Goal: Navigation & Orientation: Find specific page/section

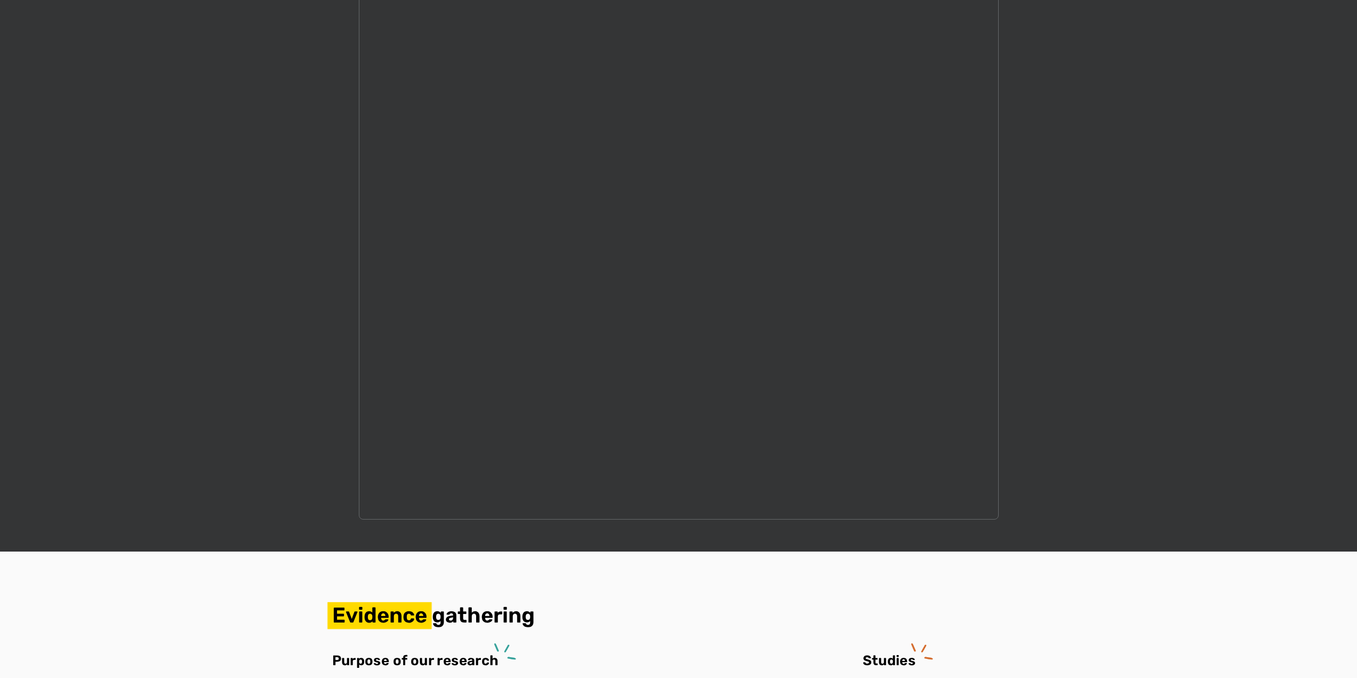
scroll to position [1120, 0]
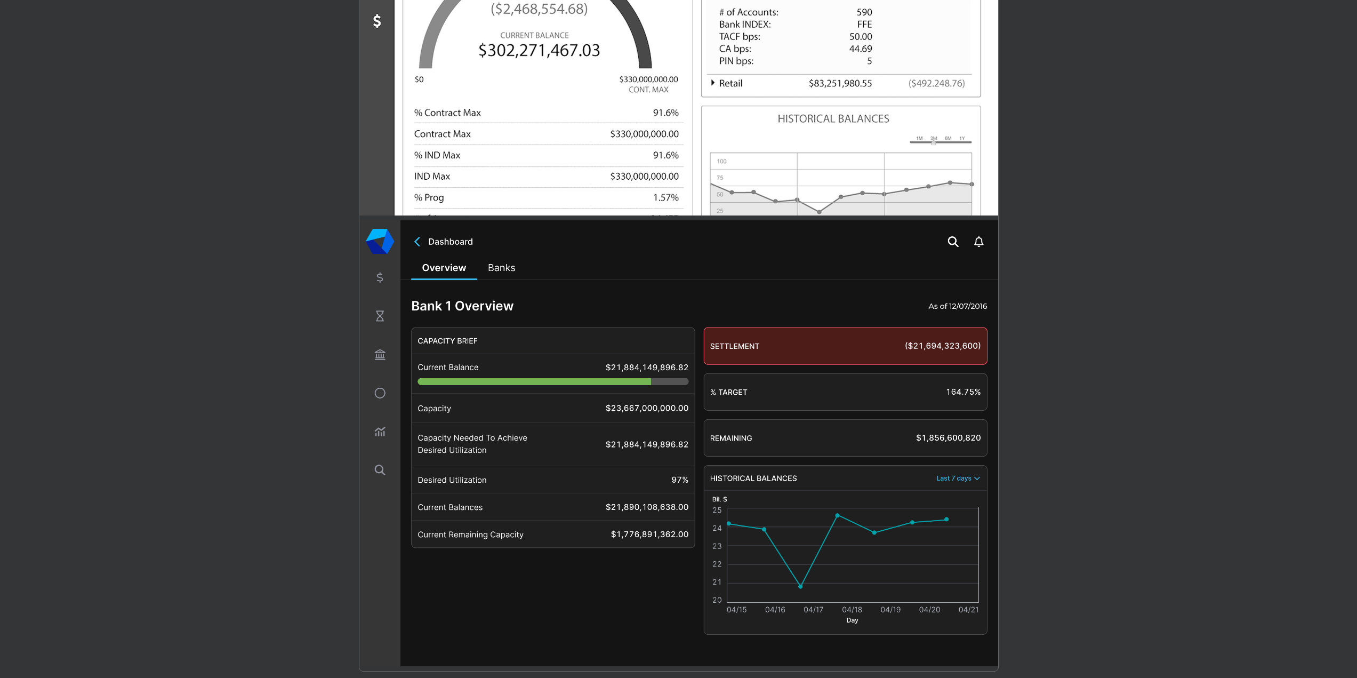
click at [1042, 309] on div at bounding box center [678, 221] width 1357 height 967
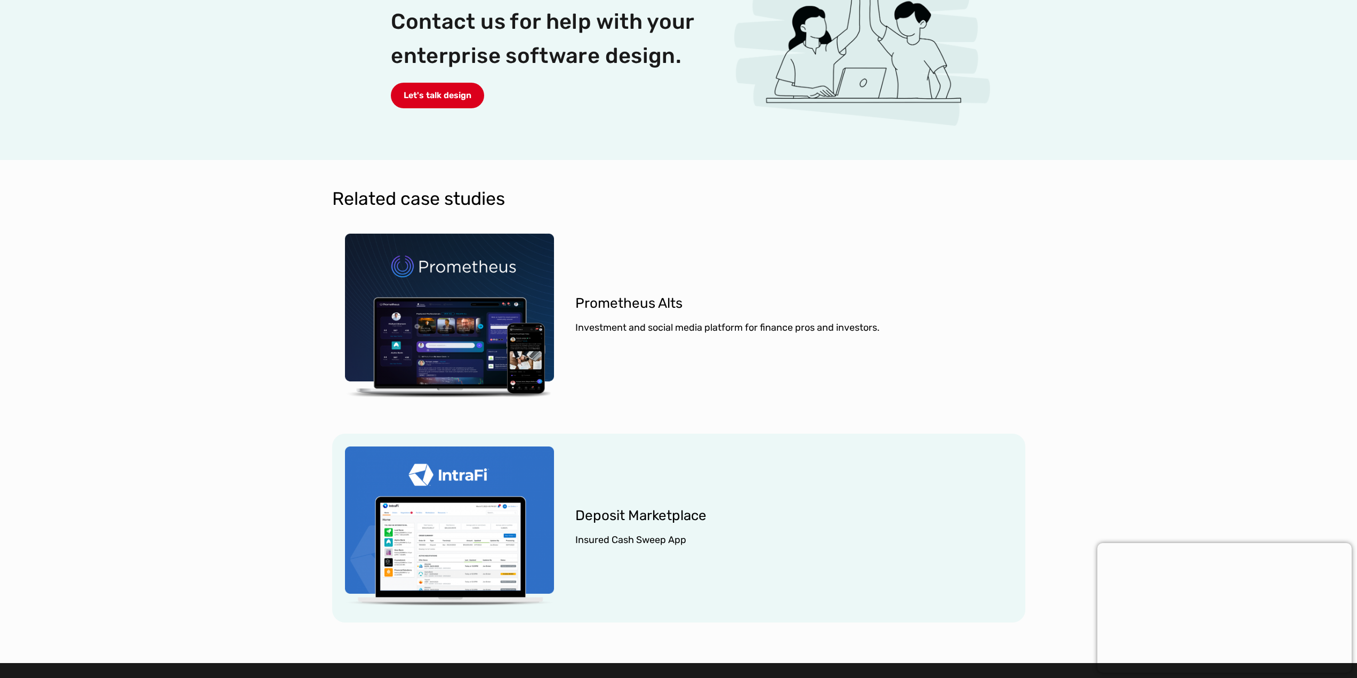
scroll to position [3147, 0]
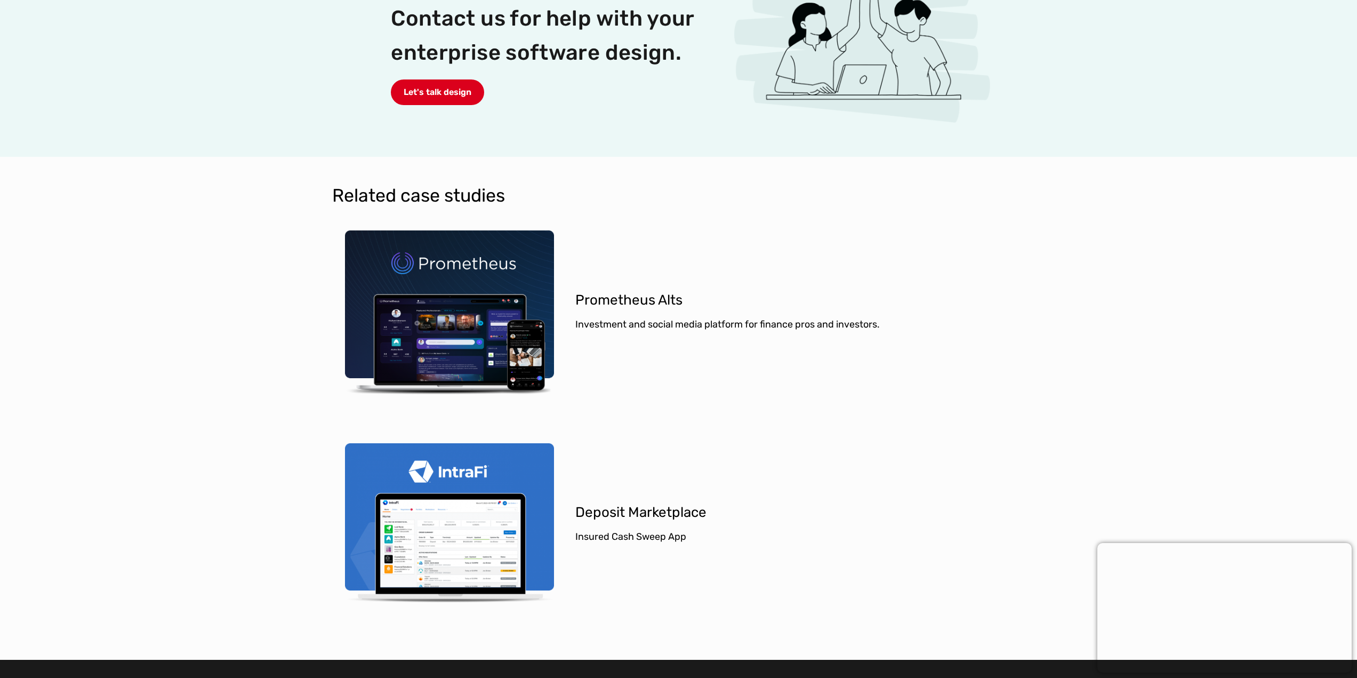
click at [1356, 531] on div "Related case studies Prometheus Alts Investment and social media platform for f…" at bounding box center [678, 408] width 1357 height 503
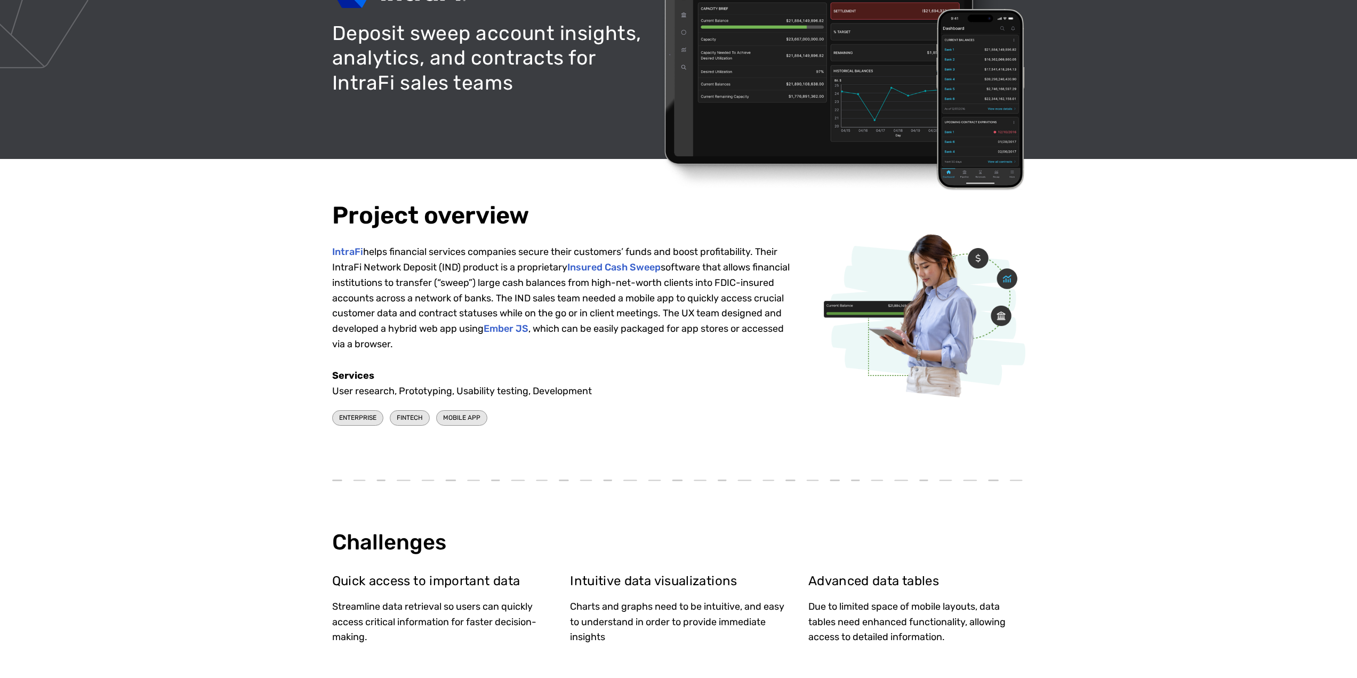
scroll to position [0, 0]
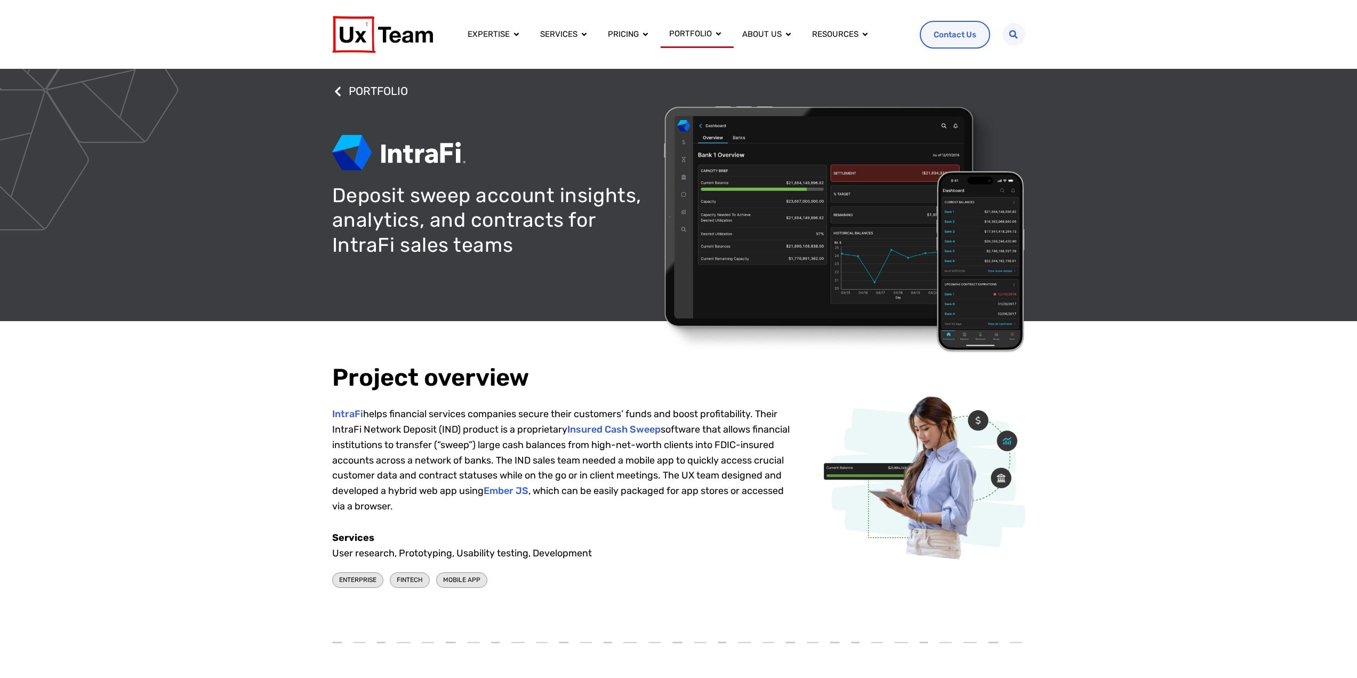
click at [499, 468] on p "IntraFi helps financial services companies secure their customers’ funds and bo…" at bounding box center [561, 460] width 458 height 108
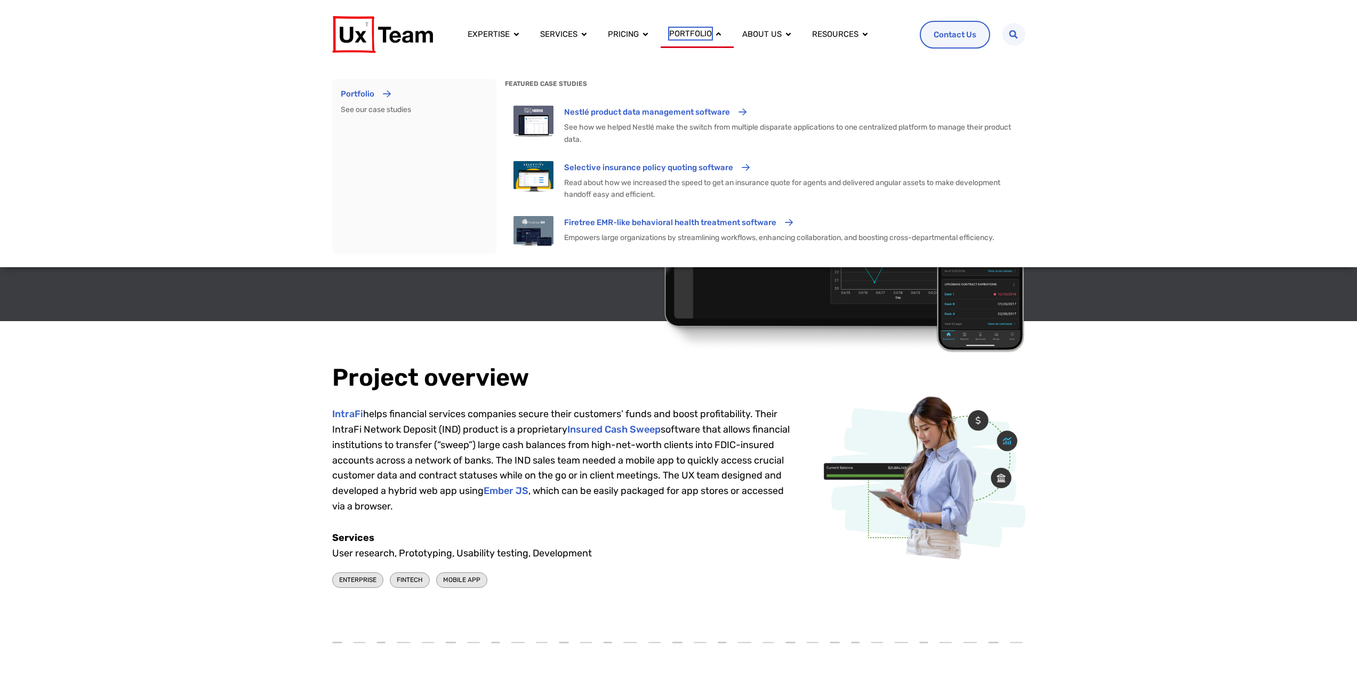
click at [694, 33] on span "Portfolio" at bounding box center [690, 34] width 43 height 12
